Goal: Obtain resource: Obtain resource

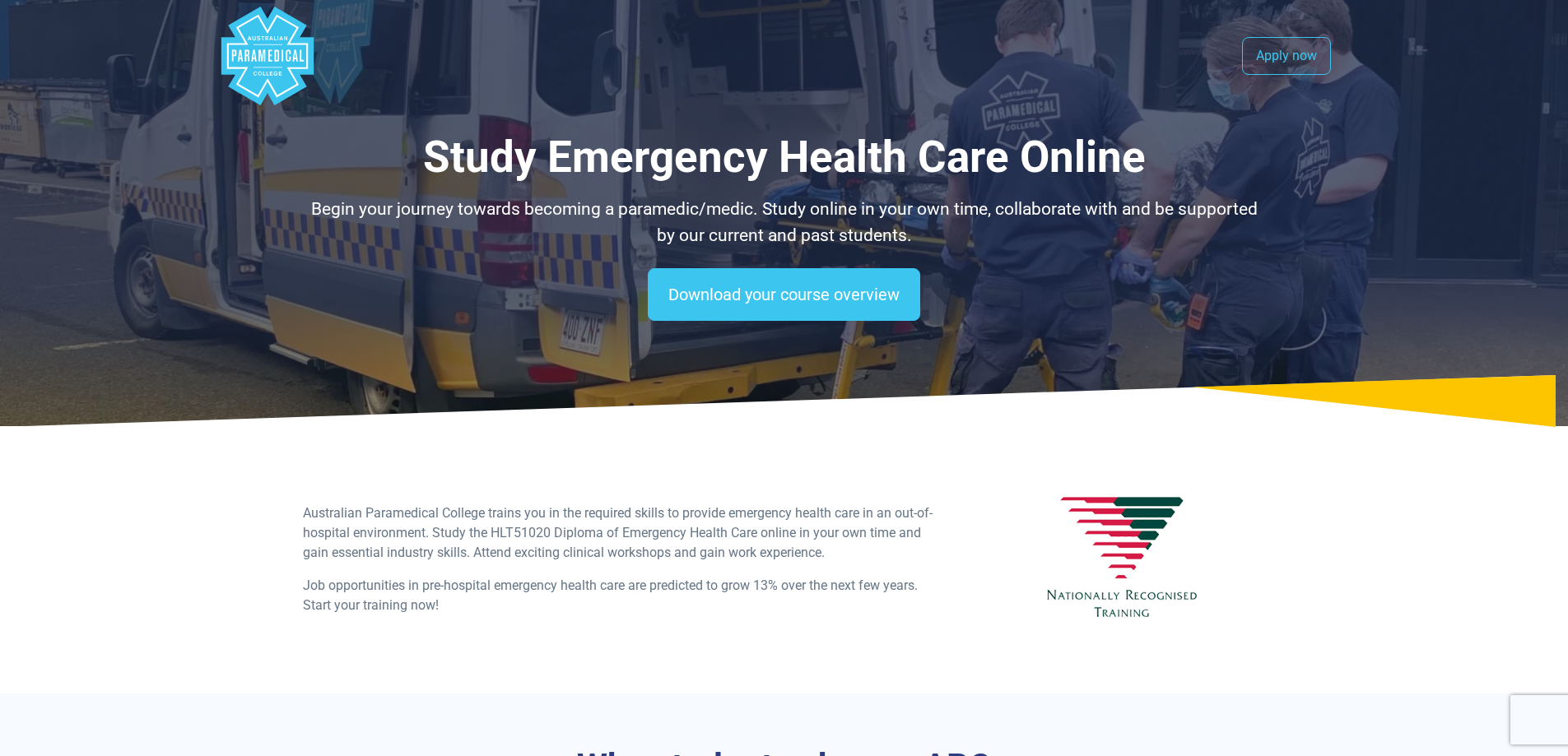
click at [294, 64] on polygon "Australian Paramedical College" at bounding box center [266, 56] width 92 height 98
drag, startPoint x: 765, startPoint y: 177, endPoint x: 860, endPoint y: 165, distance: 95.8
click at [860, 165] on h1 "Study Emergency Health Care Online" at bounding box center [784, 157] width 963 height 52
click at [892, 164] on h1 "Study Emergency Health Care Online" at bounding box center [784, 157] width 963 height 52
drag, startPoint x: 932, startPoint y: 163, endPoint x: 906, endPoint y: 162, distance: 26.0
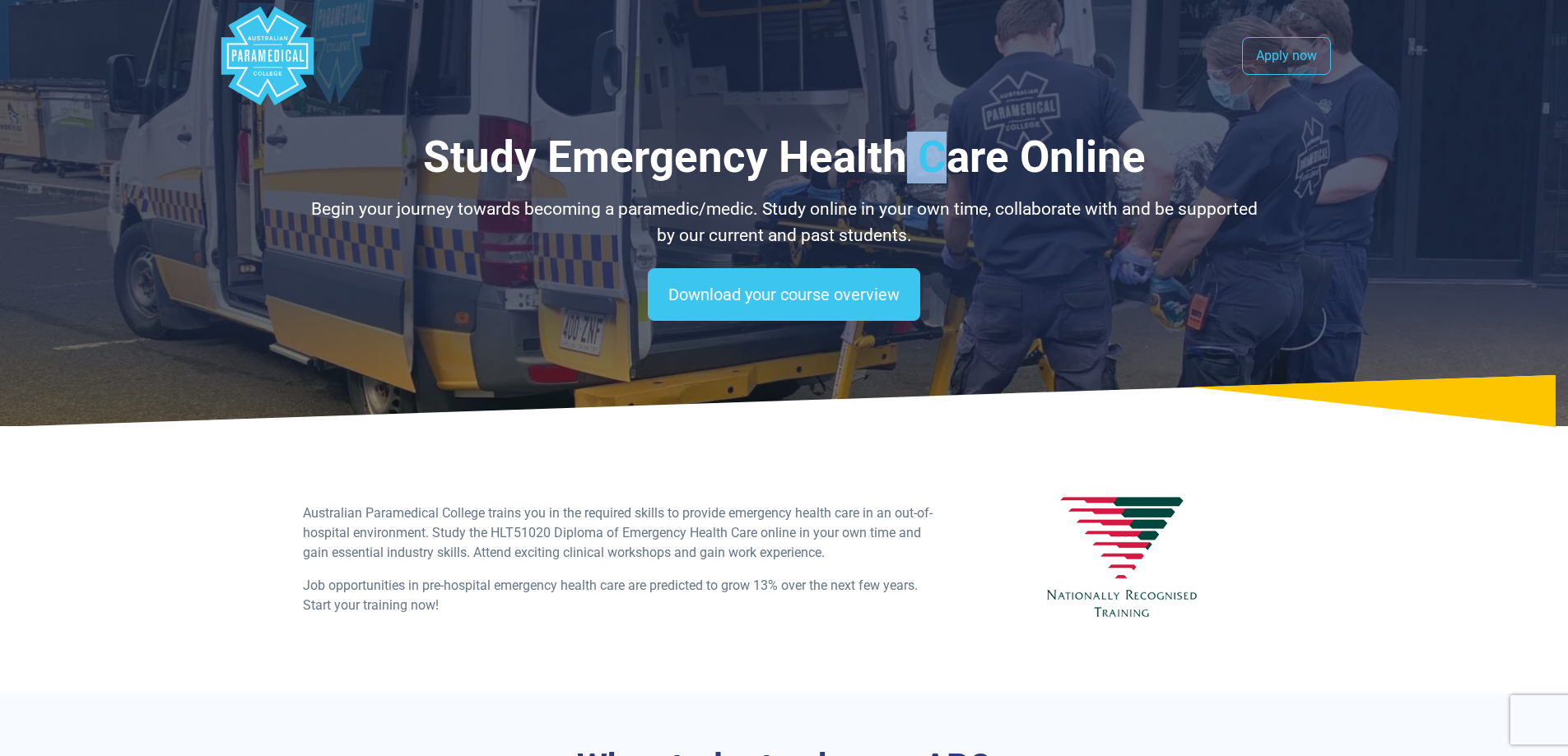
click at [906, 162] on h1 "Study Emergency Health Care Online" at bounding box center [784, 157] width 963 height 52
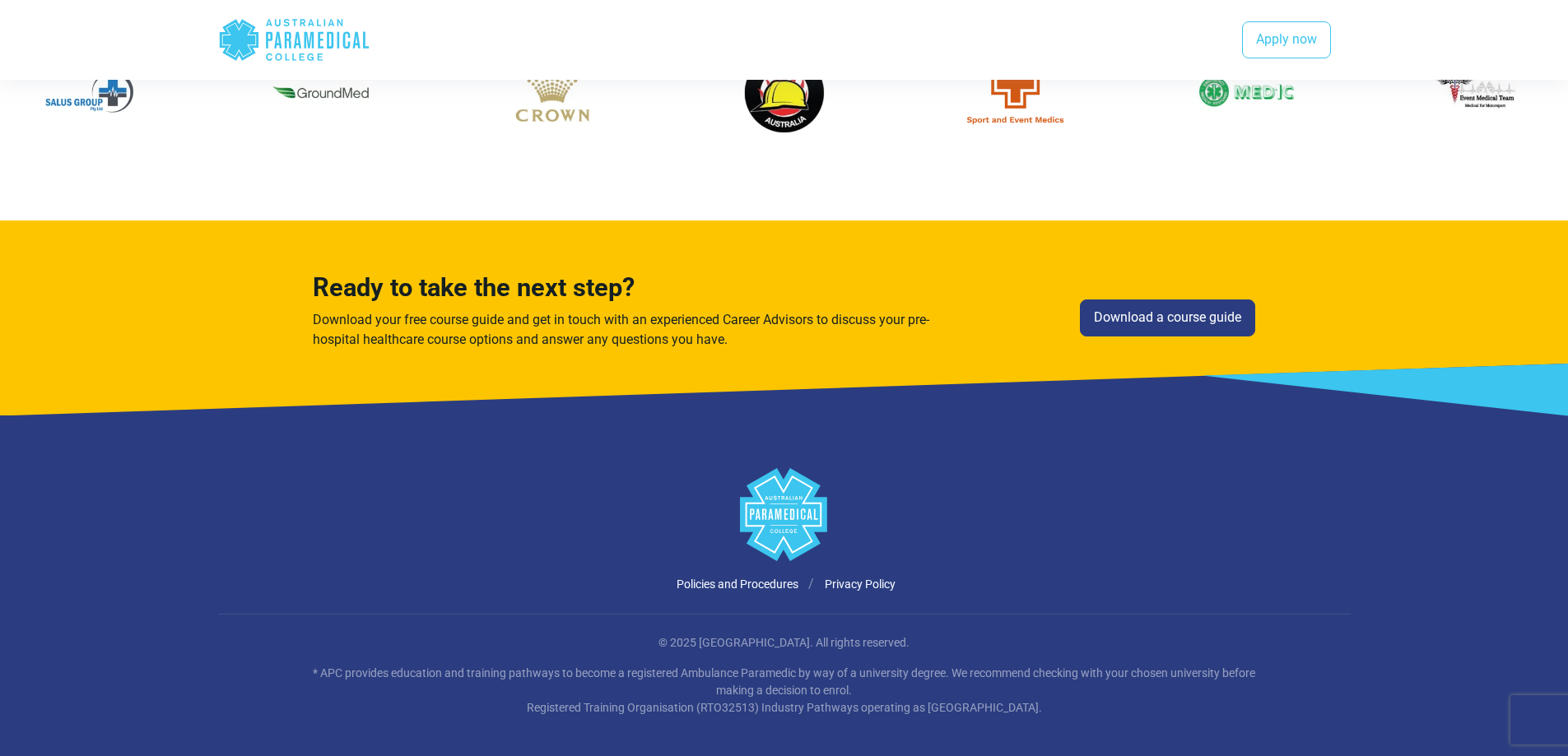
scroll to position [2174, 0]
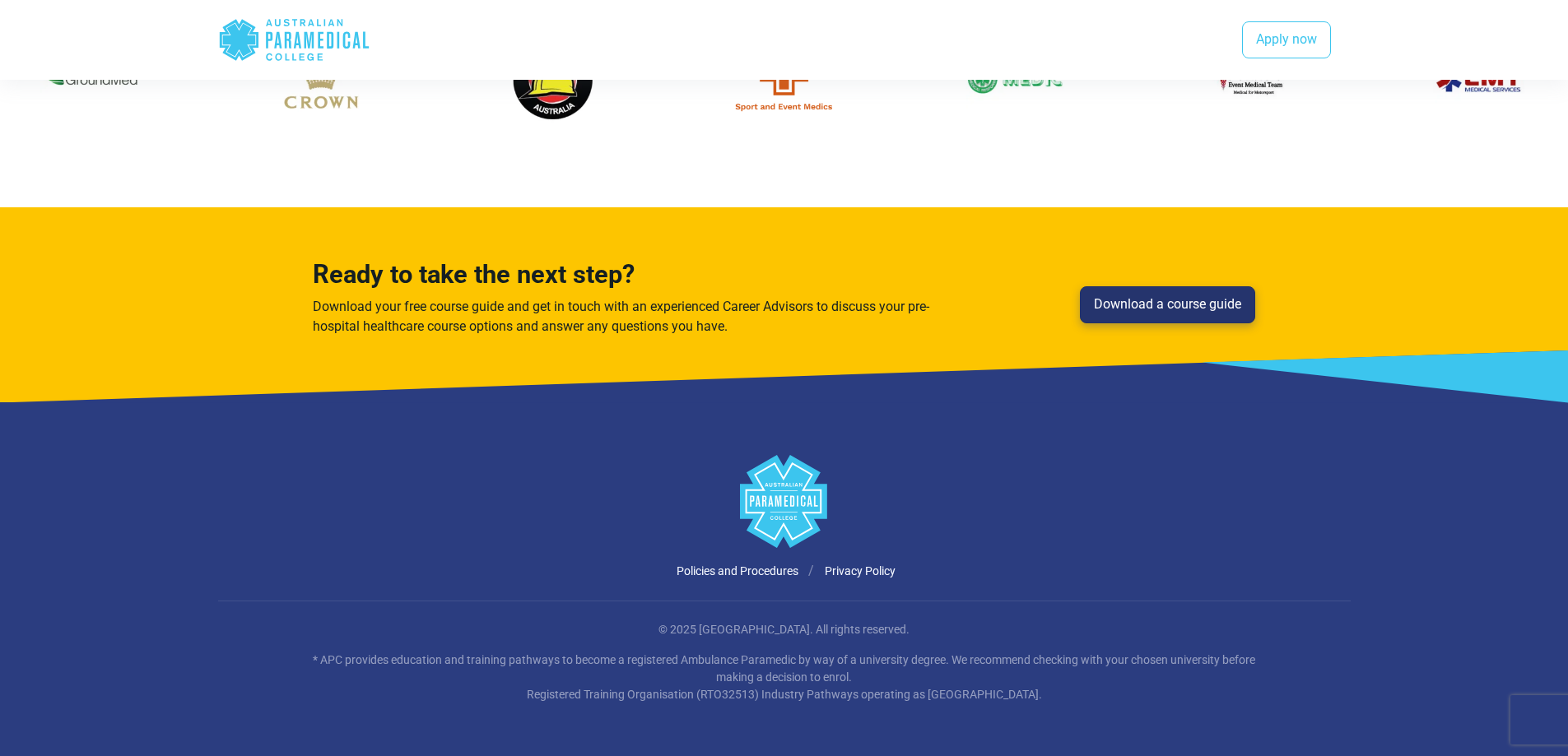
click at [1229, 308] on link "Download a course guide" at bounding box center [1167, 305] width 175 height 38
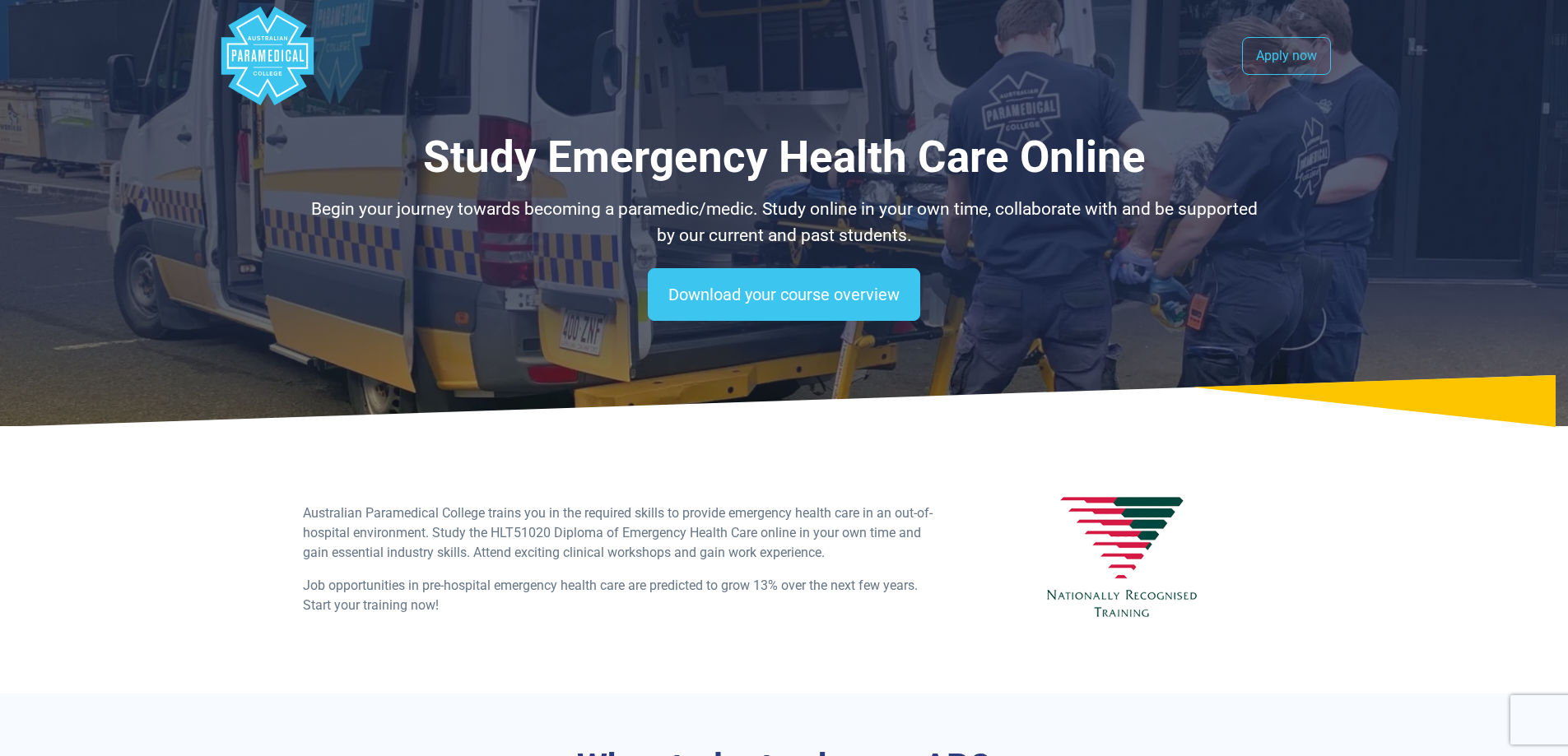
click at [232, 81] on polygon "Australian Paramedical College" at bounding box center [266, 56] width 92 height 98
